Goal: Complete application form

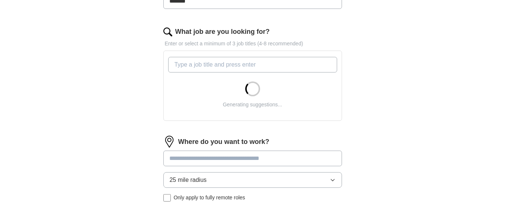
scroll to position [223, 0]
click at [190, 65] on input "What job are you looking for?" at bounding box center [252, 65] width 169 height 16
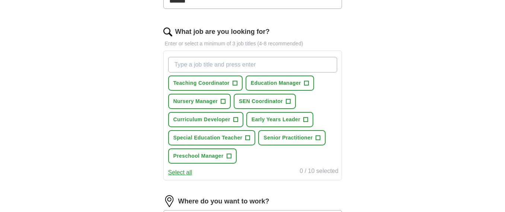
type input "r"
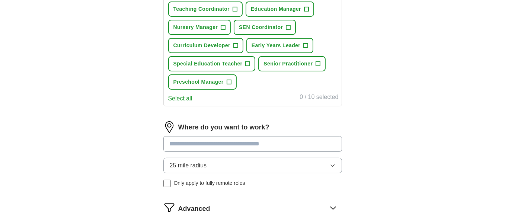
scroll to position [298, 0]
click at [222, 24] on span "+" at bounding box center [223, 27] width 4 height 6
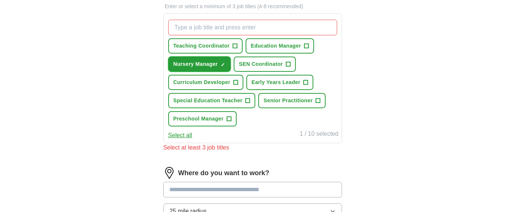
scroll to position [223, 0]
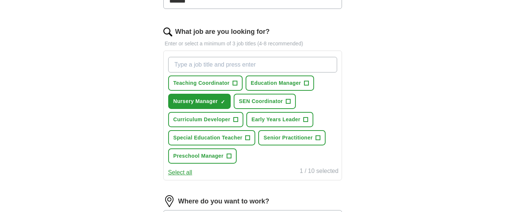
click at [208, 59] on input "What job are you looking for?" at bounding box center [252, 65] width 169 height 16
type input "receptionist"
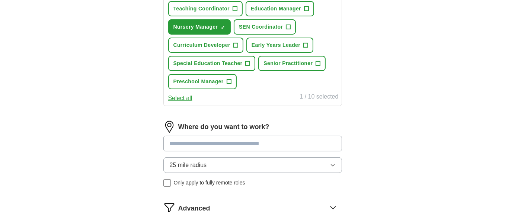
scroll to position [260, 0]
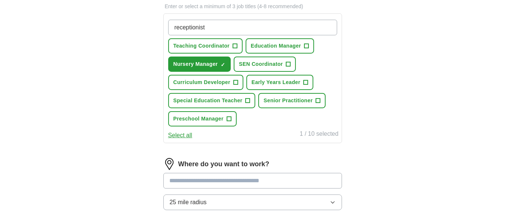
click at [227, 21] on input "receptionist" at bounding box center [252, 28] width 169 height 16
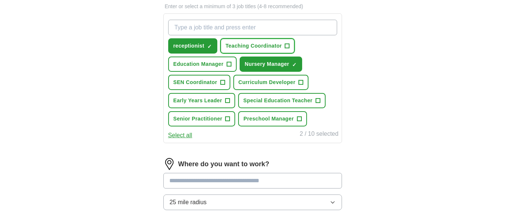
click at [286, 46] on span "+" at bounding box center [287, 46] width 4 height 6
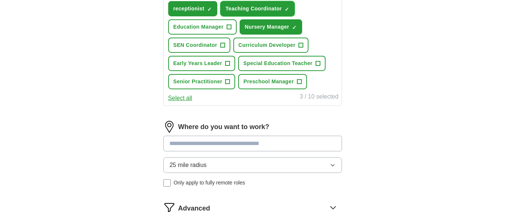
scroll to position [335, 0]
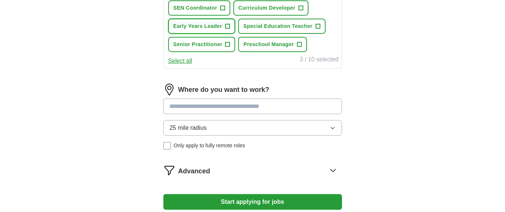
click at [227, 23] on span "+" at bounding box center [227, 26] width 4 height 6
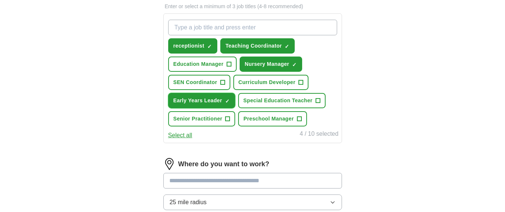
scroll to position [260, 0]
click at [228, 25] on input "What job are you looking for?" at bounding box center [252, 28] width 169 height 16
type input "admin"
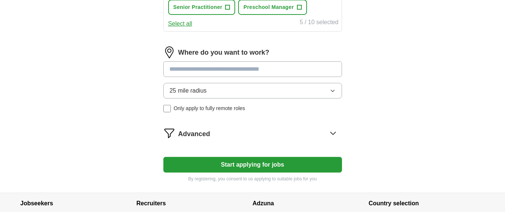
scroll to position [409, 0]
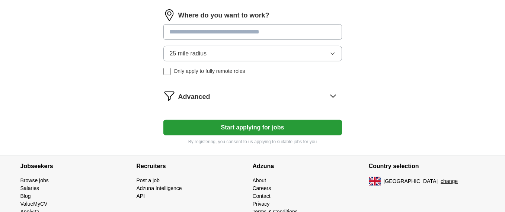
click at [221, 31] on input at bounding box center [252, 32] width 179 height 16
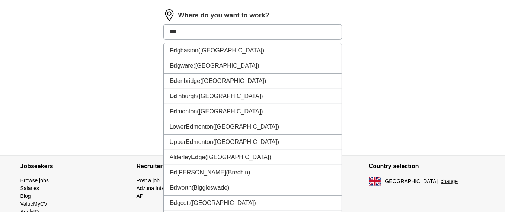
type input "****"
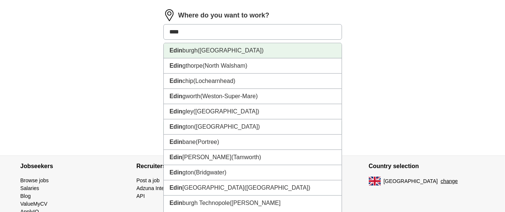
click at [215, 47] on span "([GEOGRAPHIC_DATA])" at bounding box center [231, 50] width 66 height 6
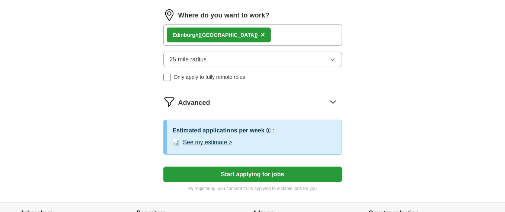
click at [213, 57] on button "25 mile radius" at bounding box center [252, 60] width 179 height 16
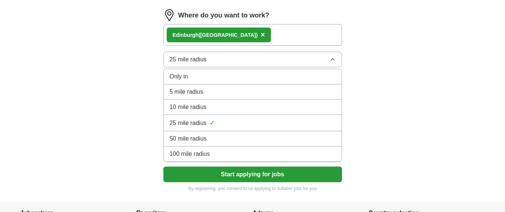
click at [194, 103] on span "10 mile radius" at bounding box center [188, 107] width 37 height 9
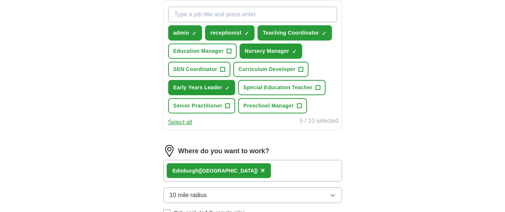
scroll to position [255, 0]
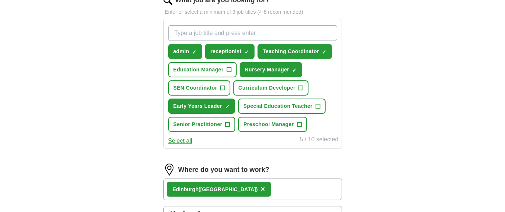
click at [192, 34] on input "What job are you looking for?" at bounding box center [252, 33] width 169 height 16
type input "Administrator"
click at [228, 29] on input "Administrator" at bounding box center [252, 33] width 169 height 16
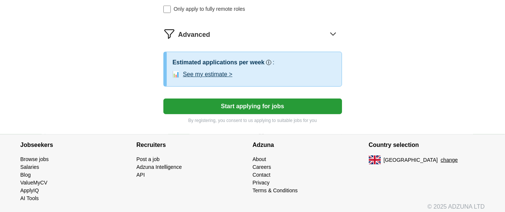
click at [171, 102] on button "Start applying for jobs" at bounding box center [252, 107] width 179 height 16
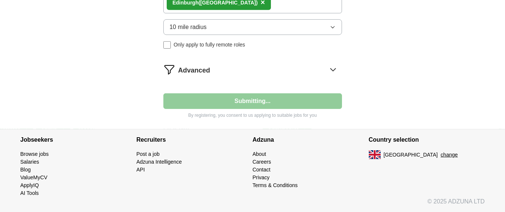
scroll to position [455, 0]
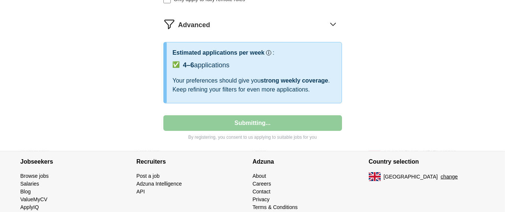
select select "**"
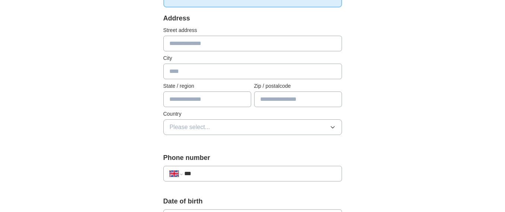
scroll to position [149, 0]
click at [195, 46] on input "text" at bounding box center [252, 43] width 179 height 16
type input "*******"
type input "*********"
type input "*******"
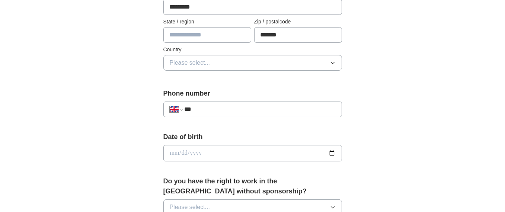
scroll to position [223, 0]
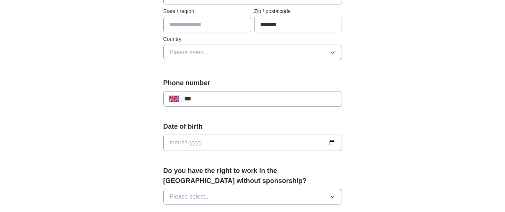
click at [204, 51] on span "Please select..." at bounding box center [190, 52] width 41 height 9
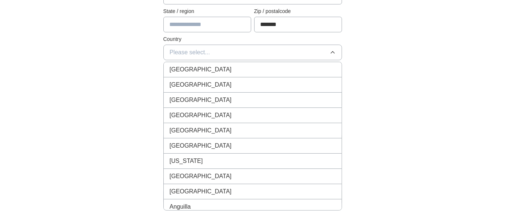
click at [195, 72] on span "[GEOGRAPHIC_DATA]" at bounding box center [201, 69] width 62 height 9
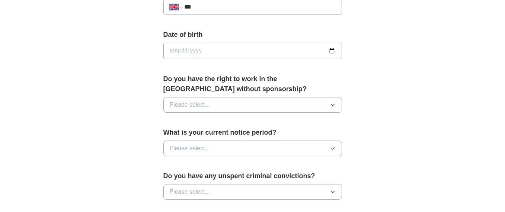
scroll to position [298, 0]
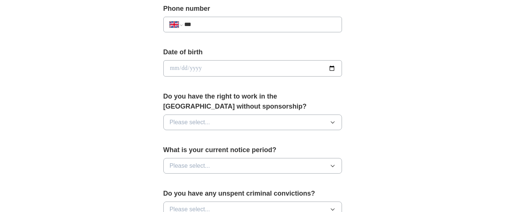
click at [234, 25] on input "***" at bounding box center [259, 24] width 151 height 9
type input "**********"
click at [200, 67] on input "date" at bounding box center [252, 68] width 179 height 16
click at [169, 66] on input "date" at bounding box center [252, 68] width 179 height 16
click at [172, 65] on input "date" at bounding box center [252, 68] width 179 height 16
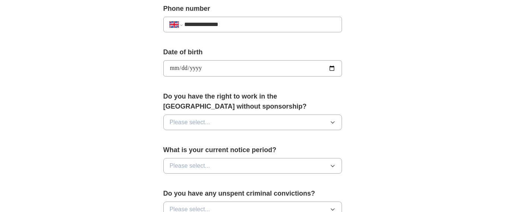
type input "**********"
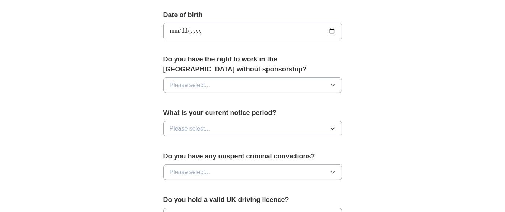
scroll to position [372, 0]
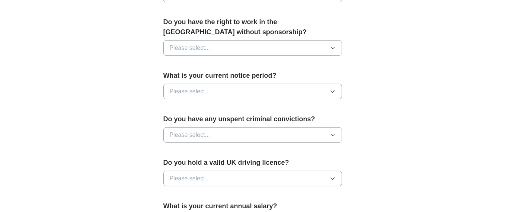
click at [201, 46] on span "Please select..." at bounding box center [190, 48] width 41 height 9
click at [190, 64] on div "Yes" at bounding box center [253, 65] width 166 height 9
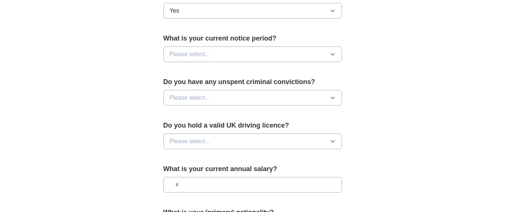
click at [192, 58] on button "Please select..." at bounding box center [252, 55] width 179 height 16
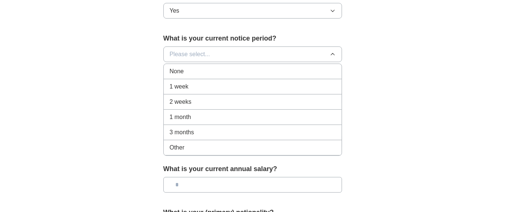
click at [185, 70] on div "None" at bounding box center [253, 71] width 166 height 9
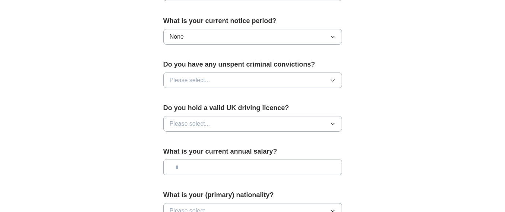
scroll to position [446, 0]
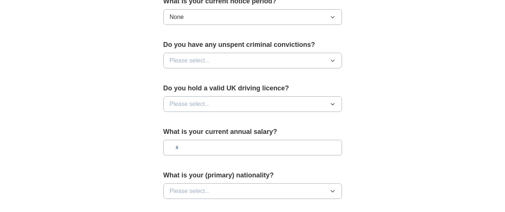
drag, startPoint x: 186, startPoint y: 63, endPoint x: 186, endPoint y: 59, distance: 4.1
click at [186, 63] on button "Please select..." at bounding box center [252, 61] width 179 height 16
click at [184, 89] on div "No" at bounding box center [253, 93] width 166 height 9
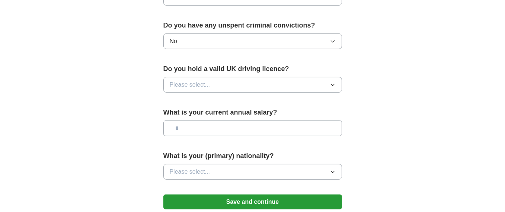
scroll to position [484, 0]
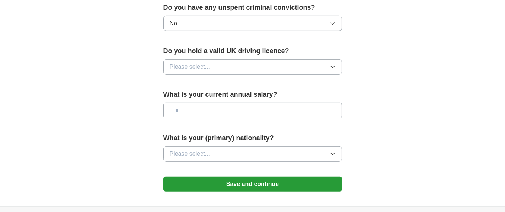
click at [188, 63] on span "Please select..." at bounding box center [190, 67] width 41 height 9
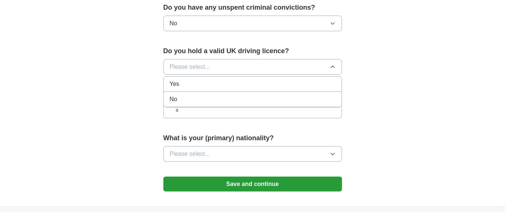
click at [184, 80] on div "Yes" at bounding box center [253, 84] width 166 height 9
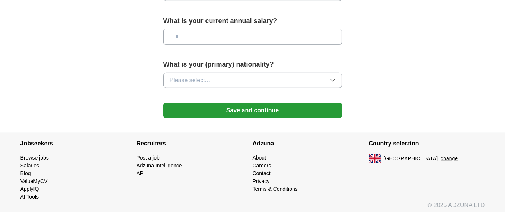
scroll to position [558, 0]
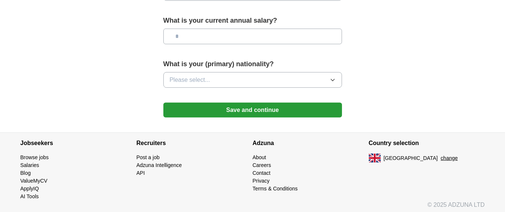
click at [210, 29] on input "text" at bounding box center [252, 37] width 179 height 16
type input "*******"
click at [193, 76] on span "Please select..." at bounding box center [190, 80] width 41 height 9
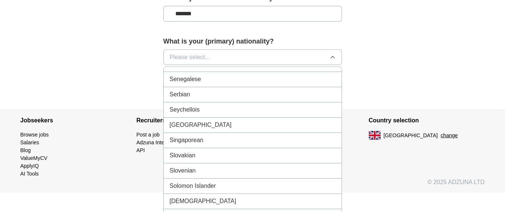
scroll to position [2381, 0]
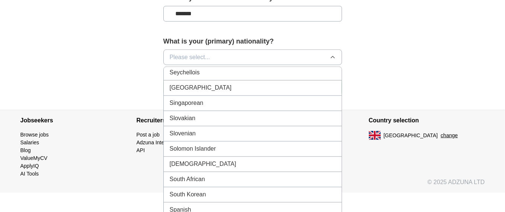
click at [184, 175] on span "South African" at bounding box center [187, 179] width 35 height 9
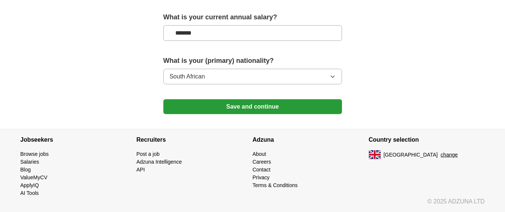
scroll to position [558, 0]
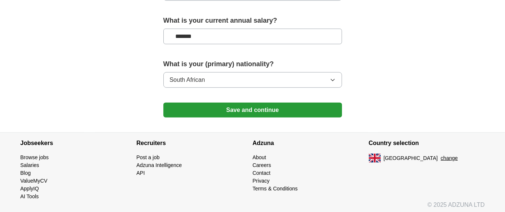
click at [192, 109] on button "Save and continue" at bounding box center [252, 110] width 179 height 15
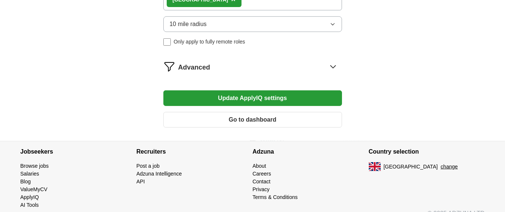
scroll to position [395, 0]
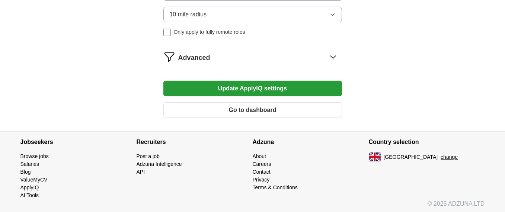
click at [205, 58] on span "Advanced" at bounding box center [194, 58] width 32 height 10
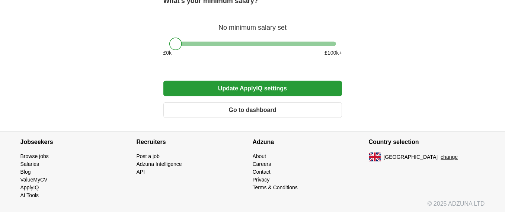
scroll to position [543, 0]
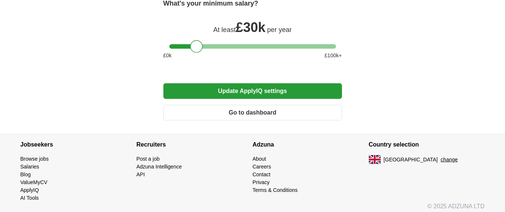
drag, startPoint x: 179, startPoint y: 44, endPoint x: 199, endPoint y: 44, distance: 20.1
click at [199, 44] on div at bounding box center [196, 46] width 13 height 13
click at [204, 85] on button "Update ApplyIQ settings" at bounding box center [252, 91] width 179 height 16
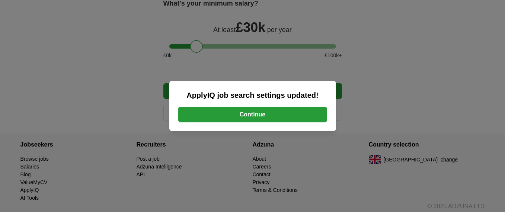
click at [202, 118] on button "Continue" at bounding box center [252, 115] width 149 height 16
